Goal: Task Accomplishment & Management: Complete application form

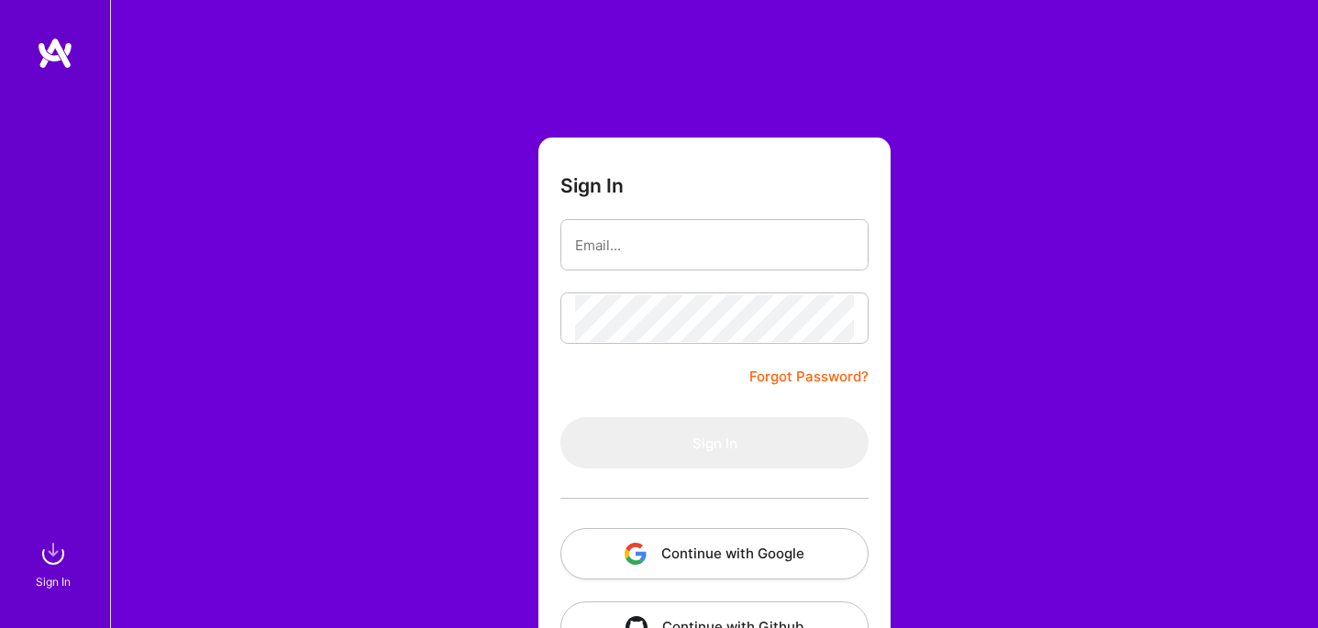
click at [739, 561] on button "Continue with Google" at bounding box center [715, 553] width 308 height 51
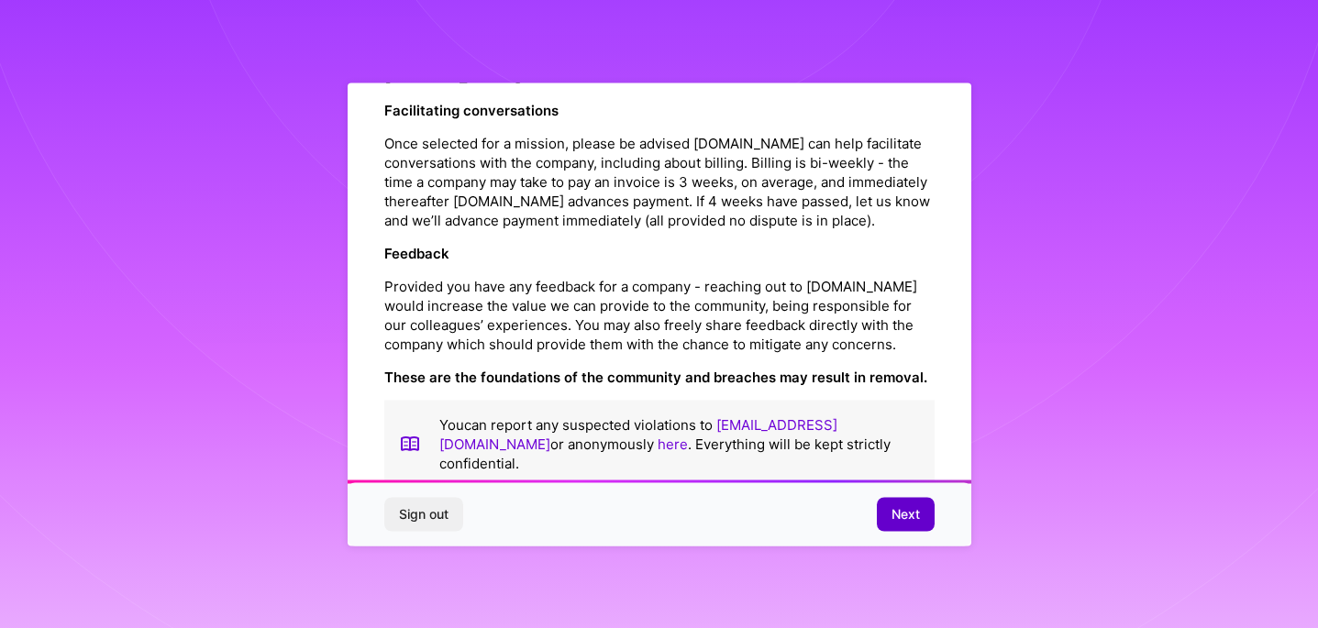
click at [897, 515] on span "Next" at bounding box center [906, 514] width 28 height 18
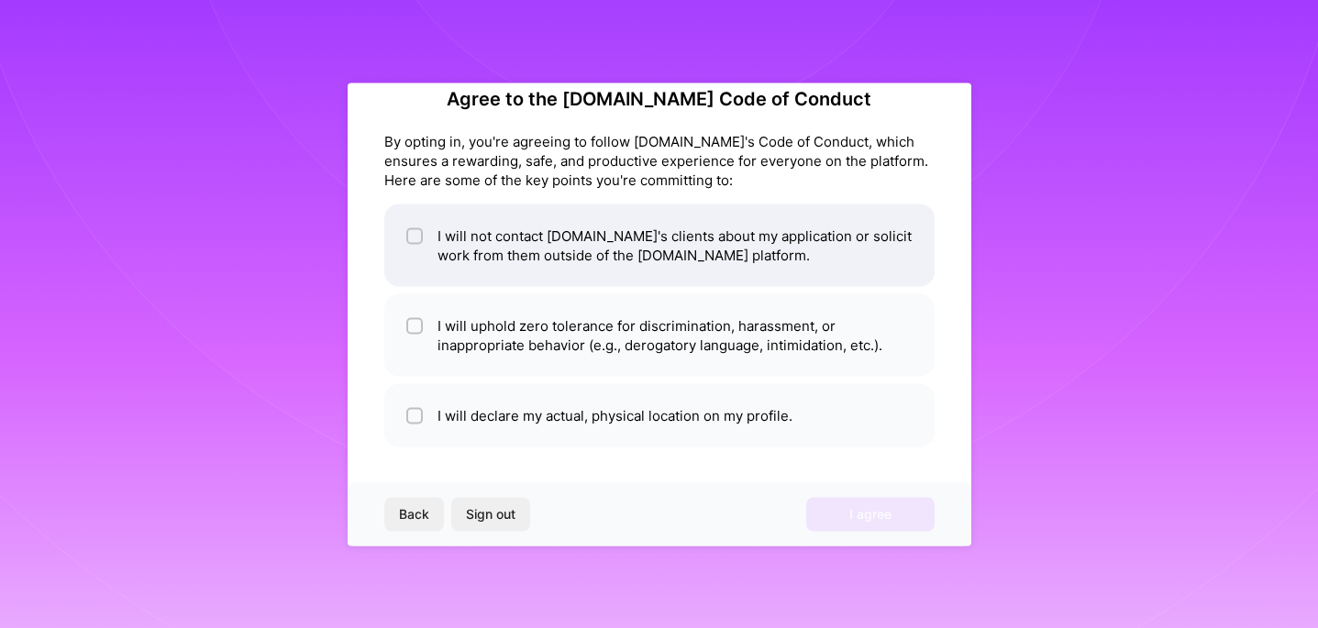
click at [769, 257] on li "I will not contact [DOMAIN_NAME]'s clients about my application or solicit work…" at bounding box center [659, 245] width 550 height 83
checkbox input "true"
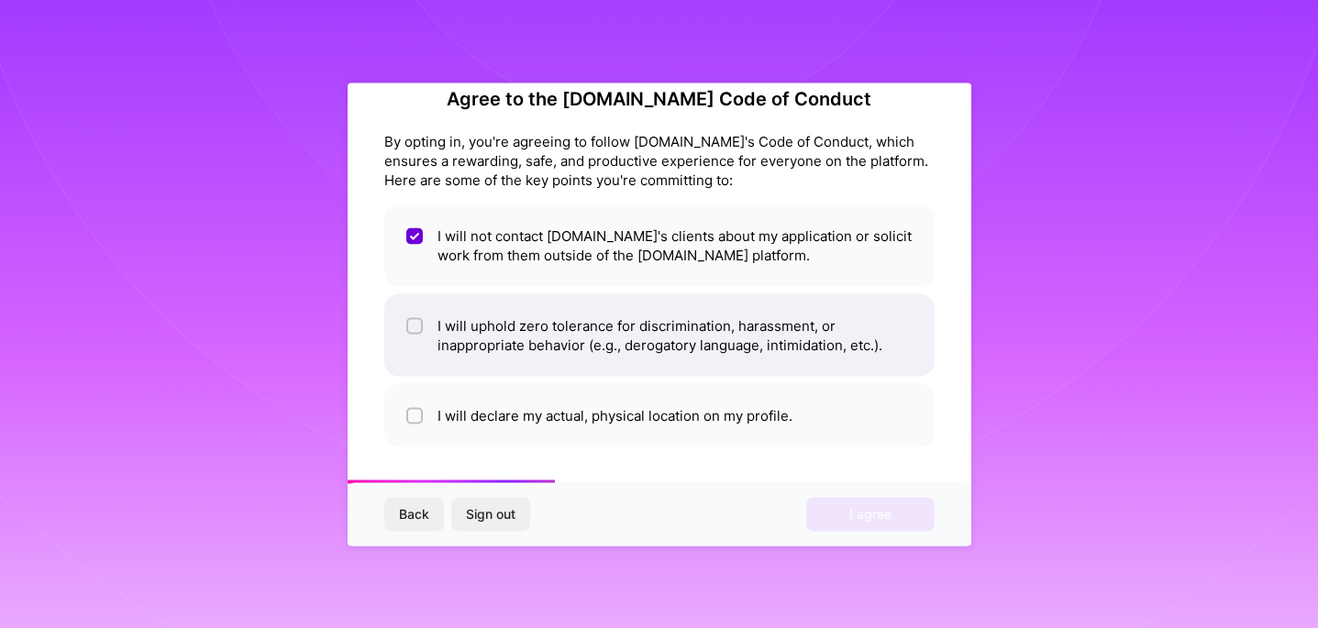
click at [802, 337] on li "I will uphold zero tolerance for discrimination, harassment, or inappropriate b…" at bounding box center [659, 335] width 550 height 83
checkbox input "true"
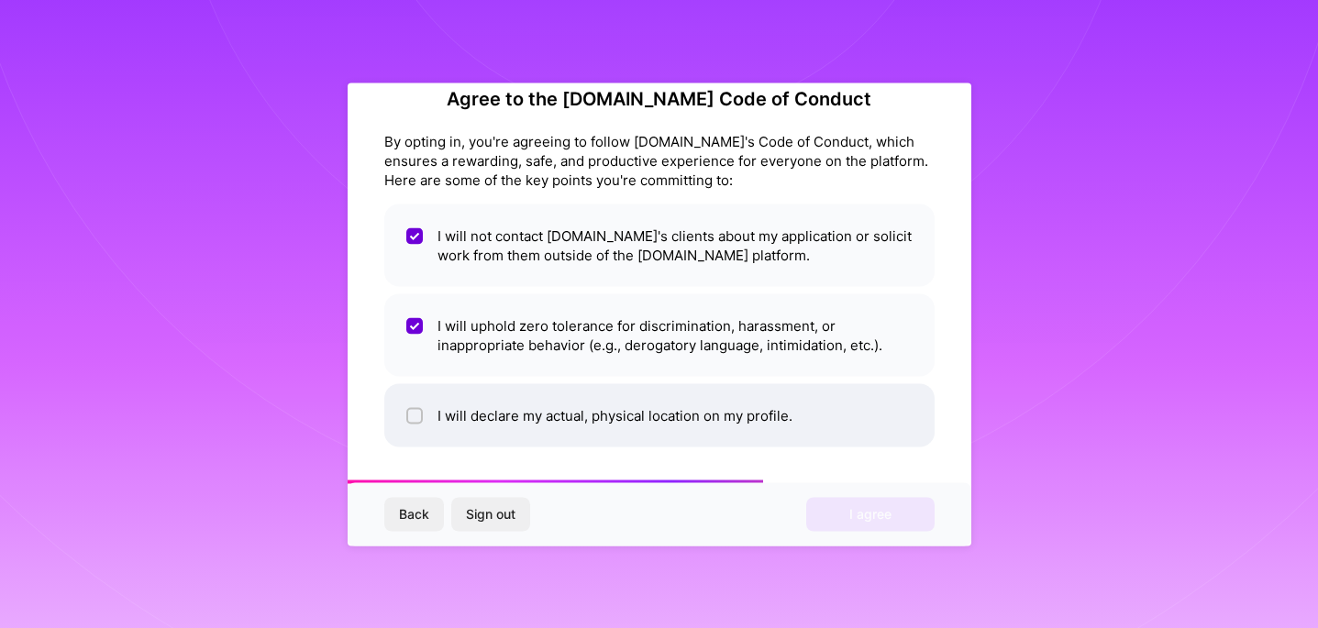
click at [814, 383] on li "I will declare my actual, physical location on my profile." at bounding box center [659, 414] width 550 height 63
checkbox input "true"
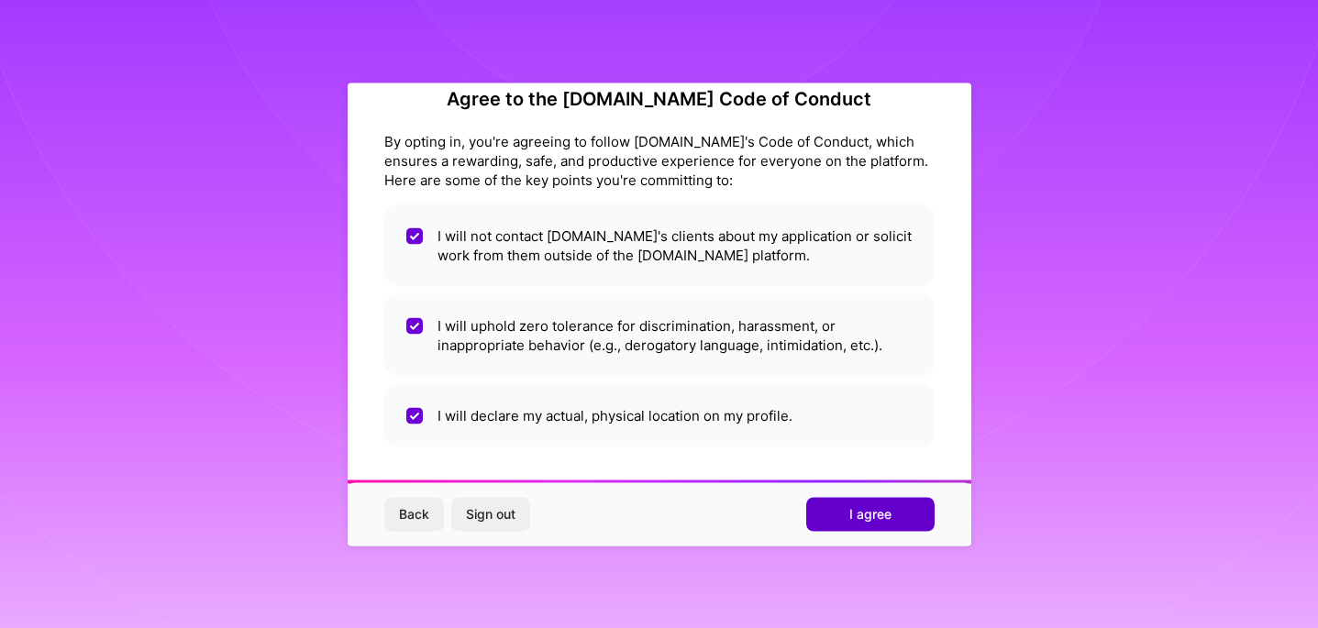
click at [885, 505] on span "I agree" at bounding box center [870, 514] width 42 height 18
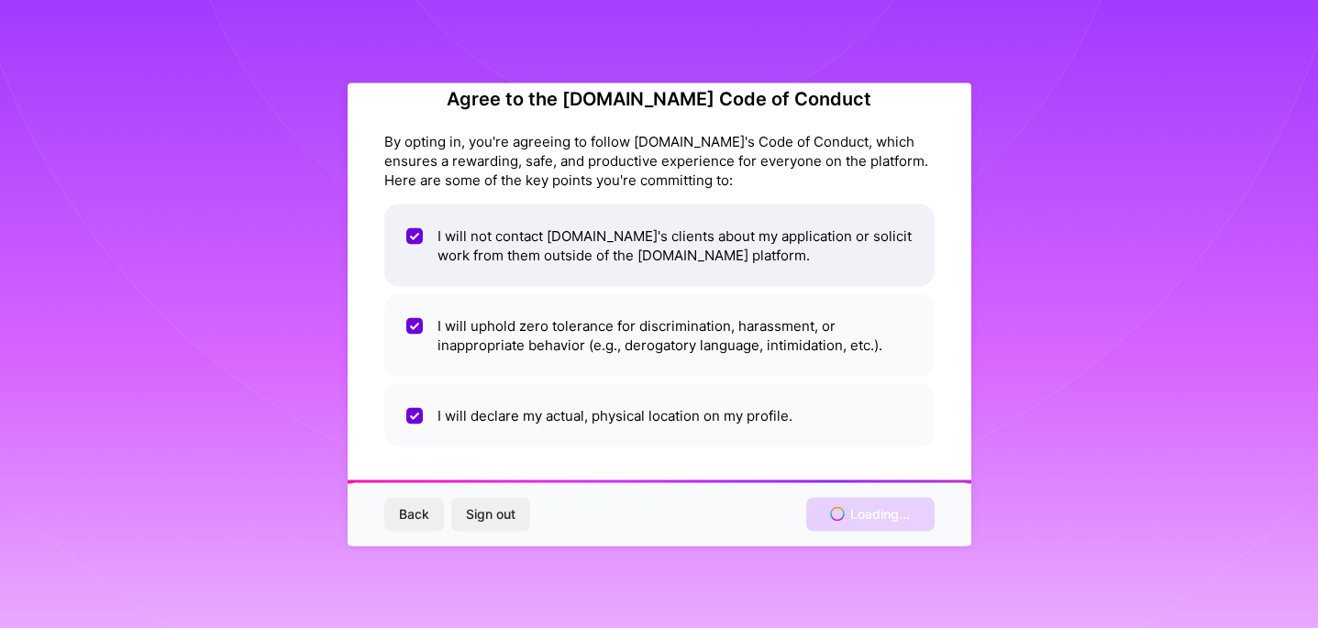
scroll to position [3, 0]
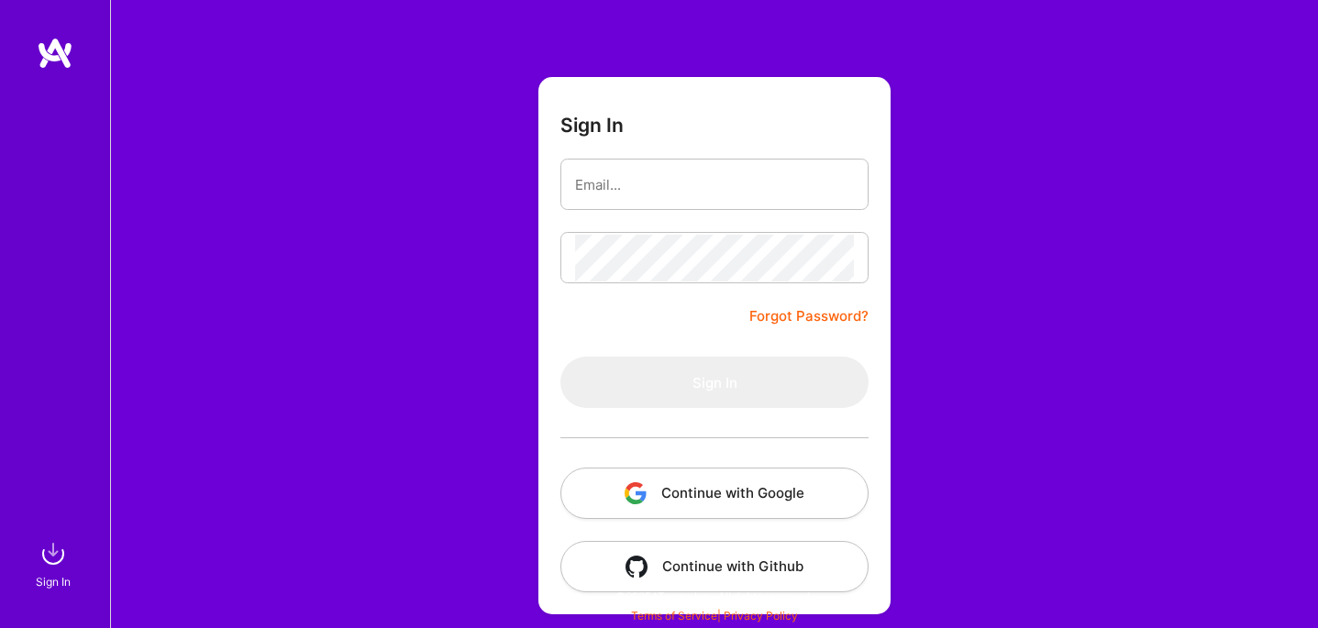
scroll to position [61, 0]
click at [780, 492] on button "Continue with Google" at bounding box center [715, 493] width 308 height 51
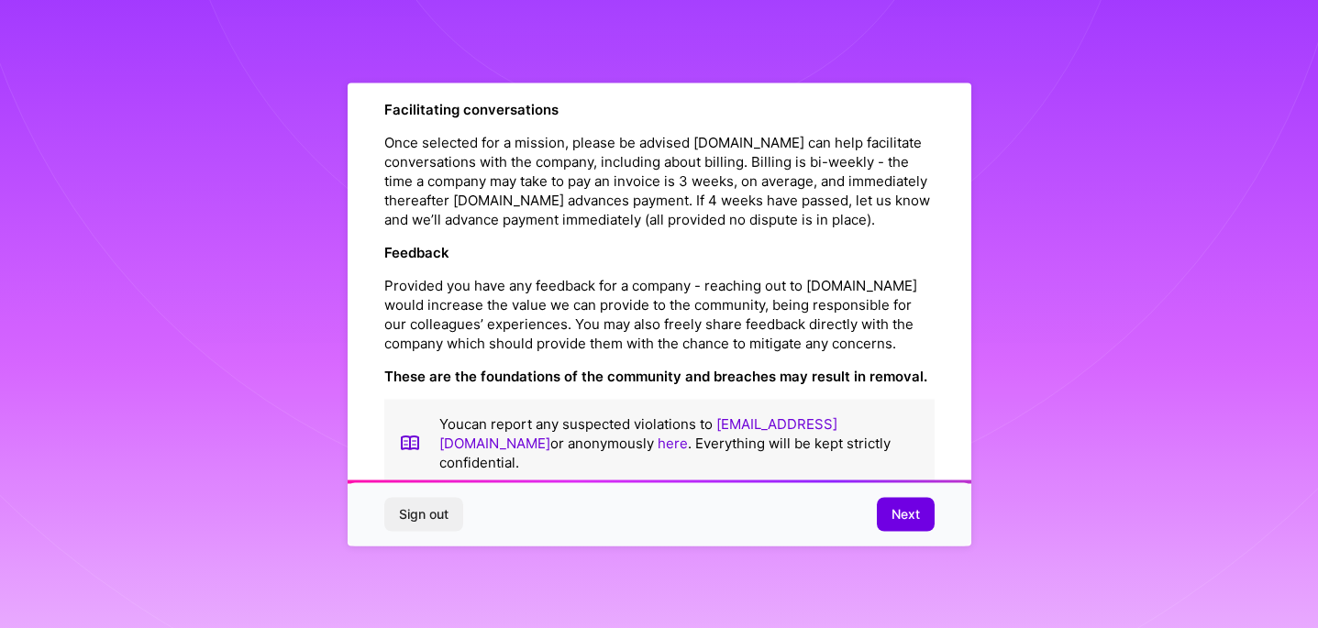
scroll to position [2059, 0]
click at [903, 528] on button "Next" at bounding box center [906, 514] width 58 height 33
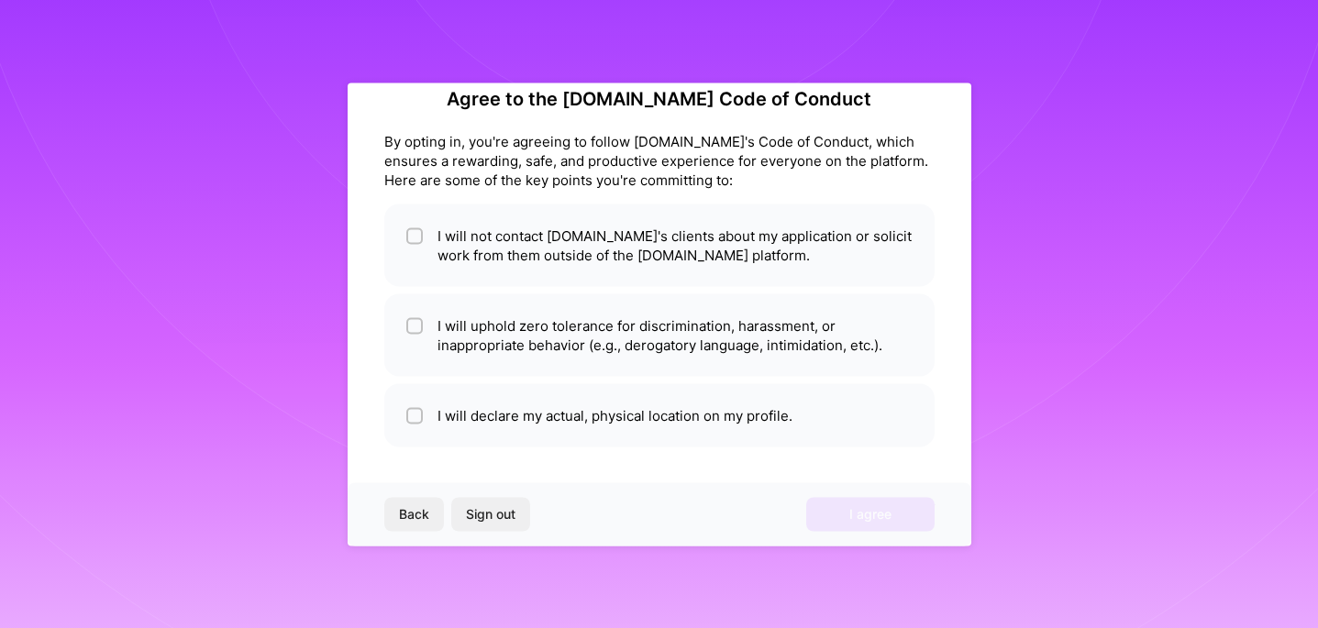
scroll to position [32, 0]
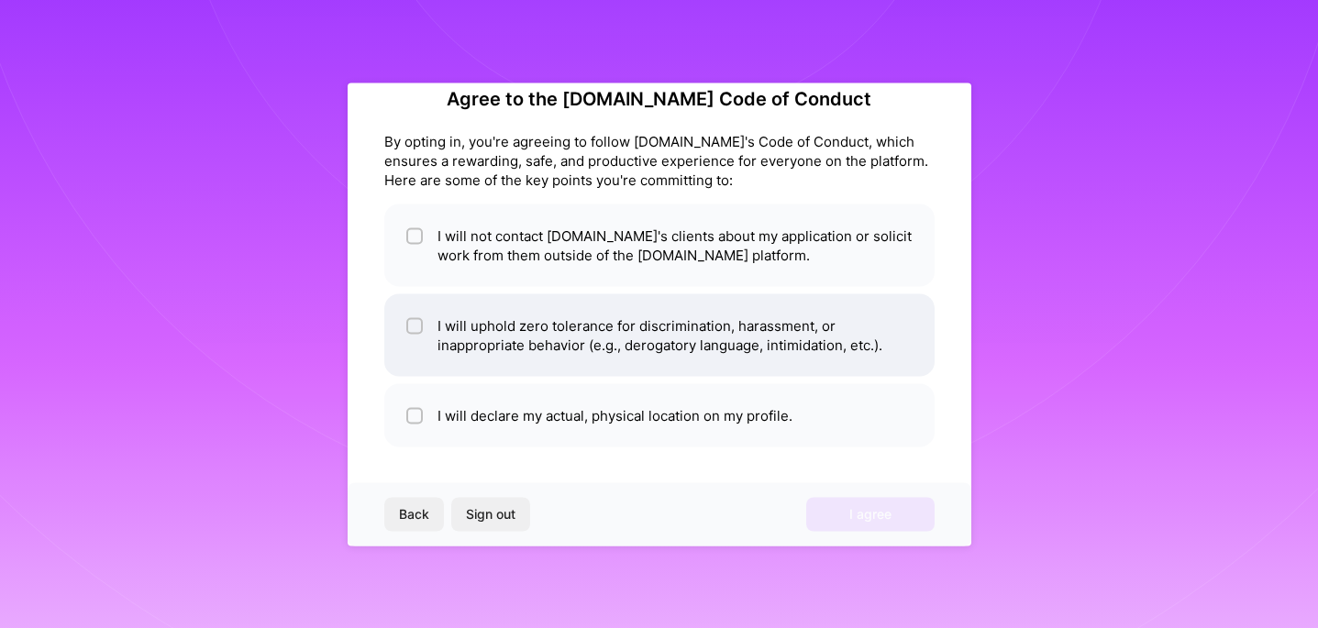
click at [780, 346] on li "I will uphold zero tolerance for discrimination, harassment, or inappropriate b…" at bounding box center [659, 335] width 550 height 83
checkbox input "true"
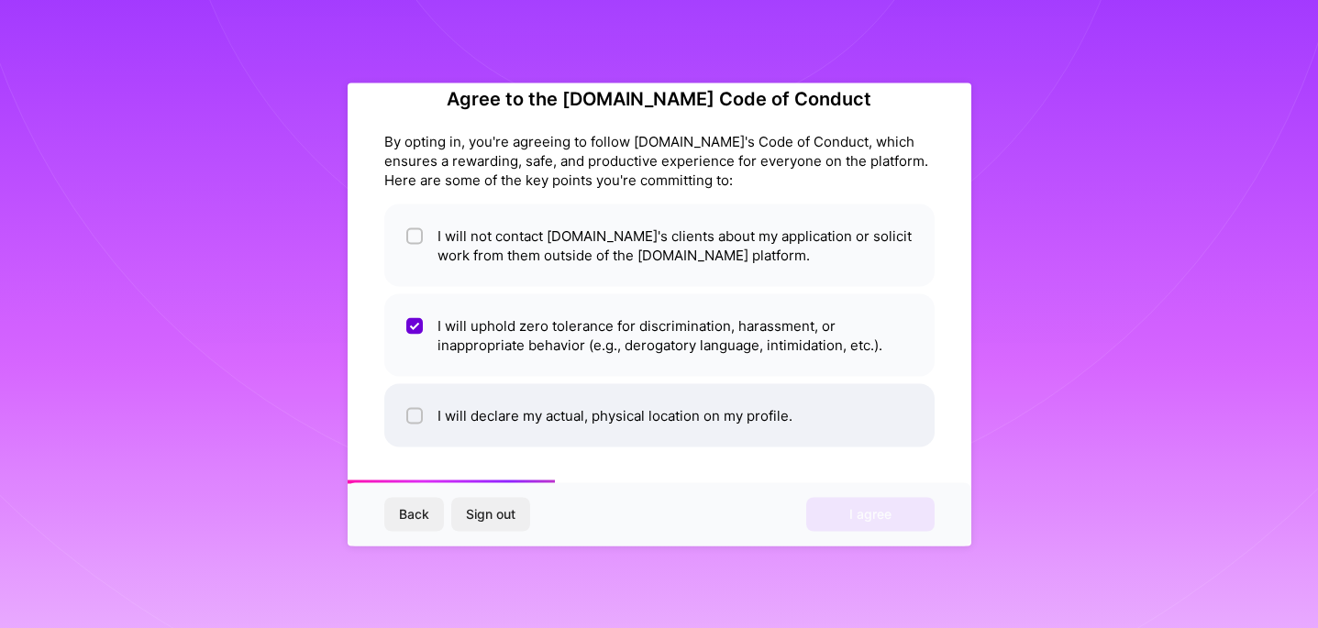
click at [788, 438] on li "I will declare my actual, physical location on my profile." at bounding box center [659, 414] width 550 height 63
checkbox input "true"
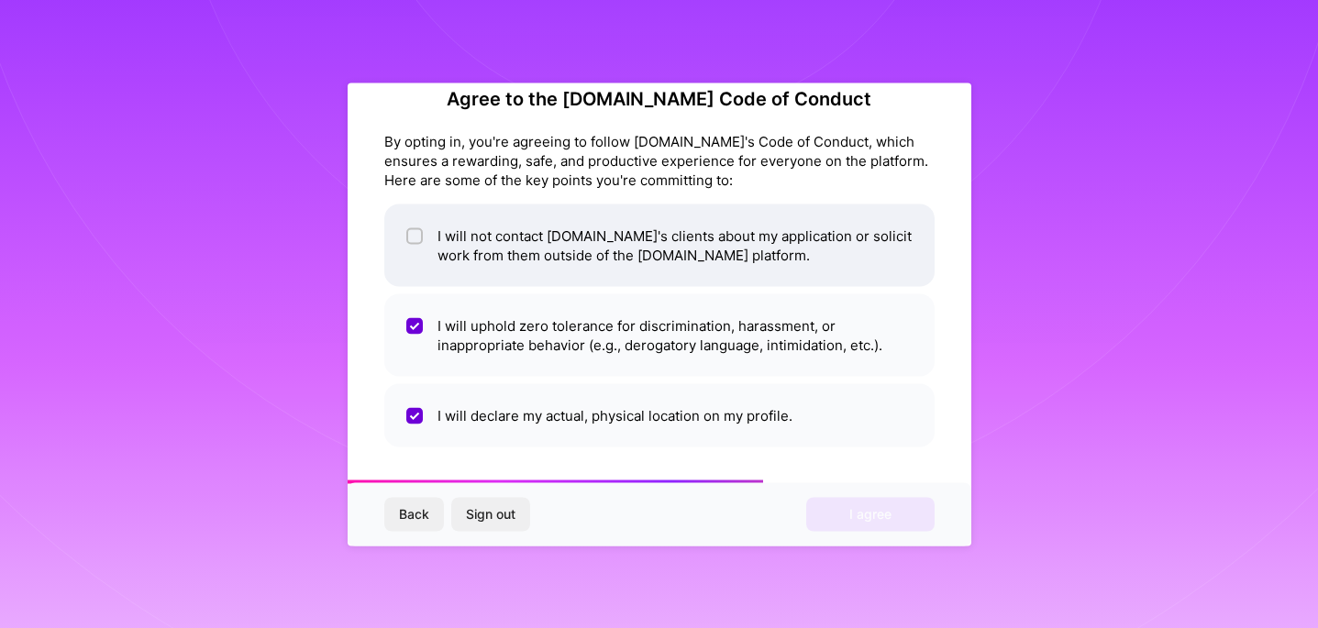
click at [775, 267] on li "I will not contact [DOMAIN_NAME]'s clients about my application or solicit work…" at bounding box center [659, 245] width 550 height 83
checkbox input "true"
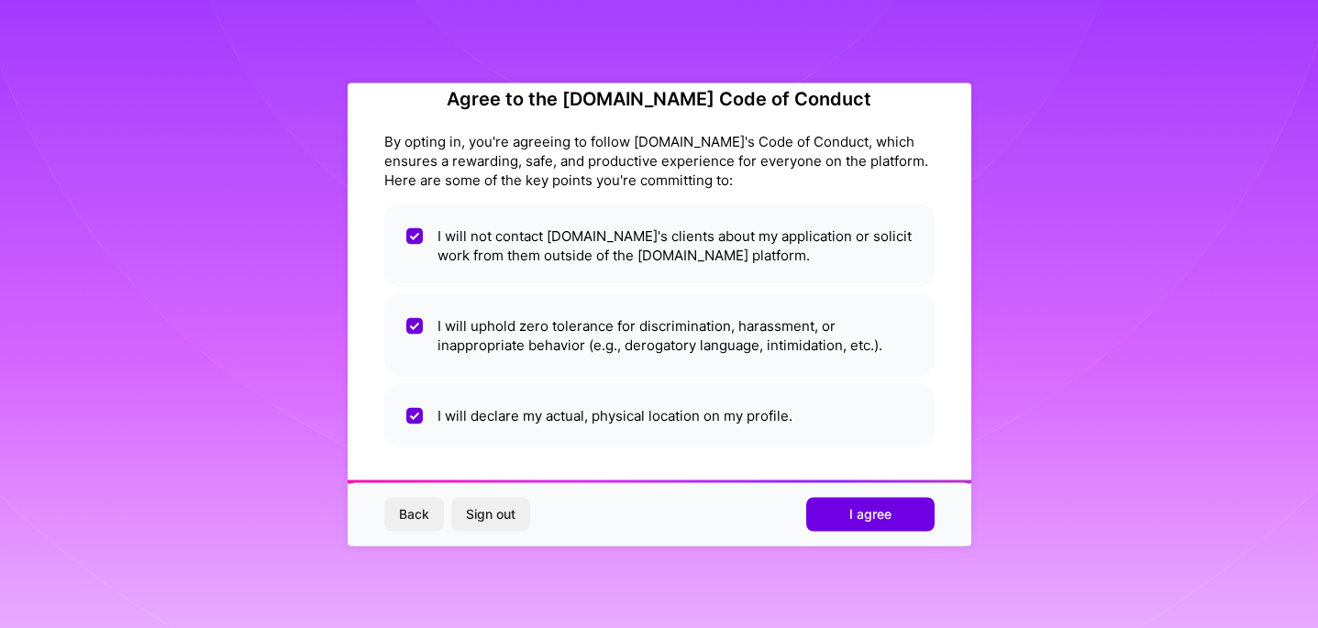
scroll to position [0, 0]
click at [896, 514] on button "I agree" at bounding box center [870, 514] width 128 height 33
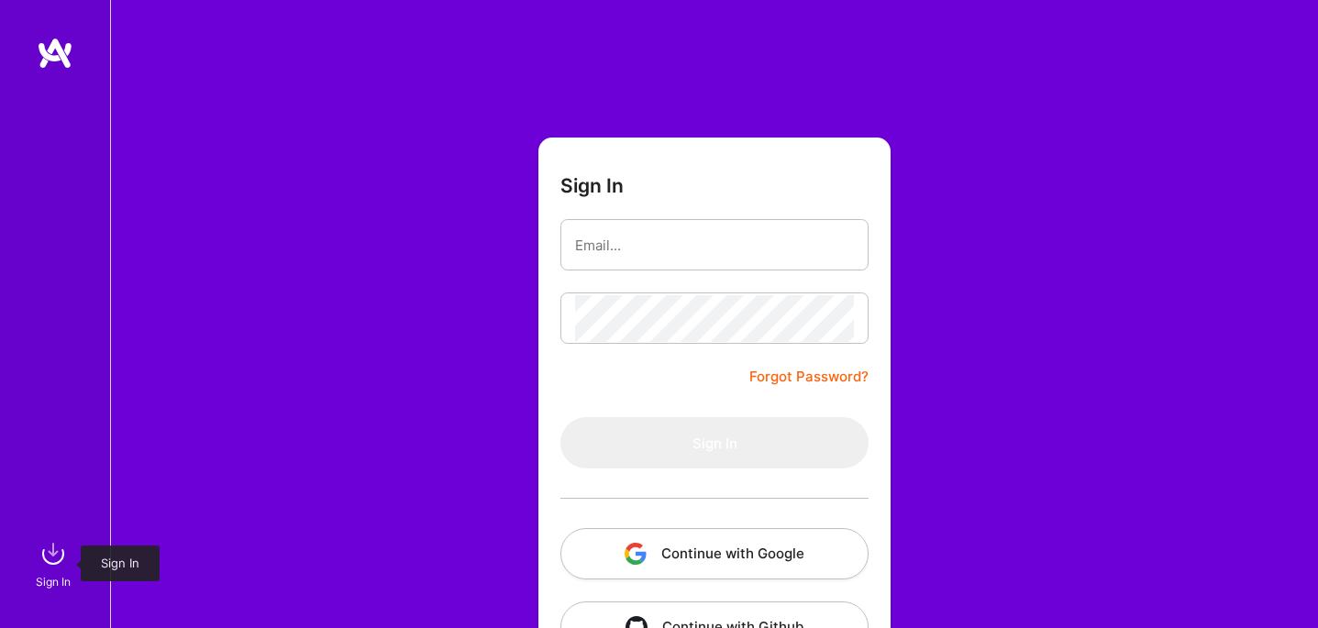
click at [56, 562] on img at bounding box center [53, 554] width 37 height 37
